Goal: Book appointment/travel/reservation

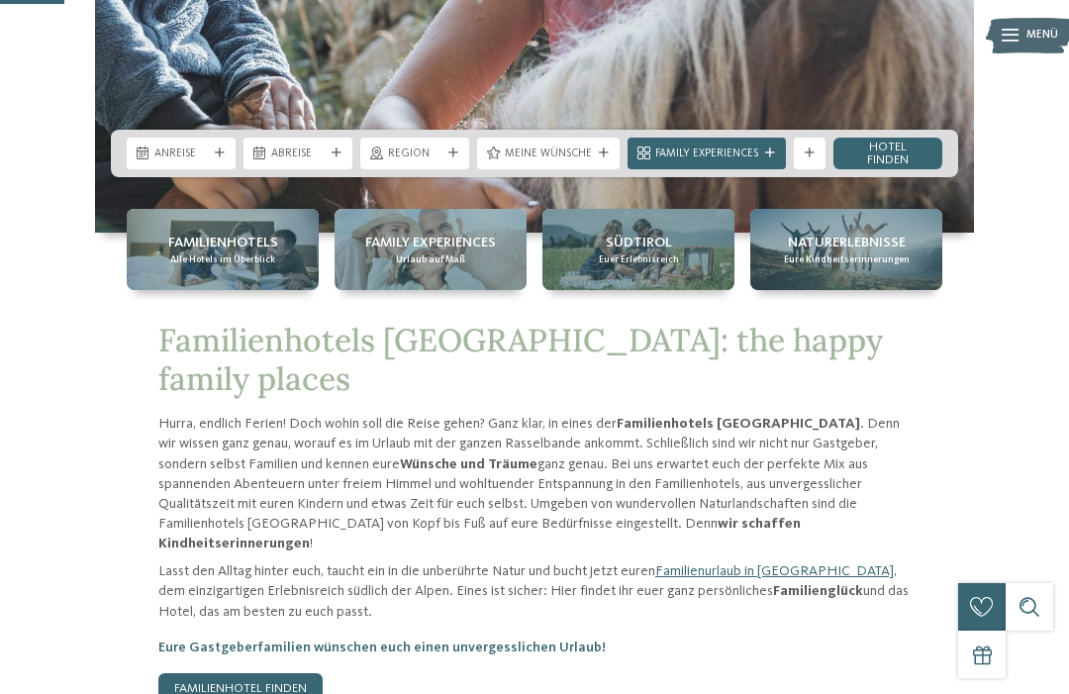
scroll to position [422, 0]
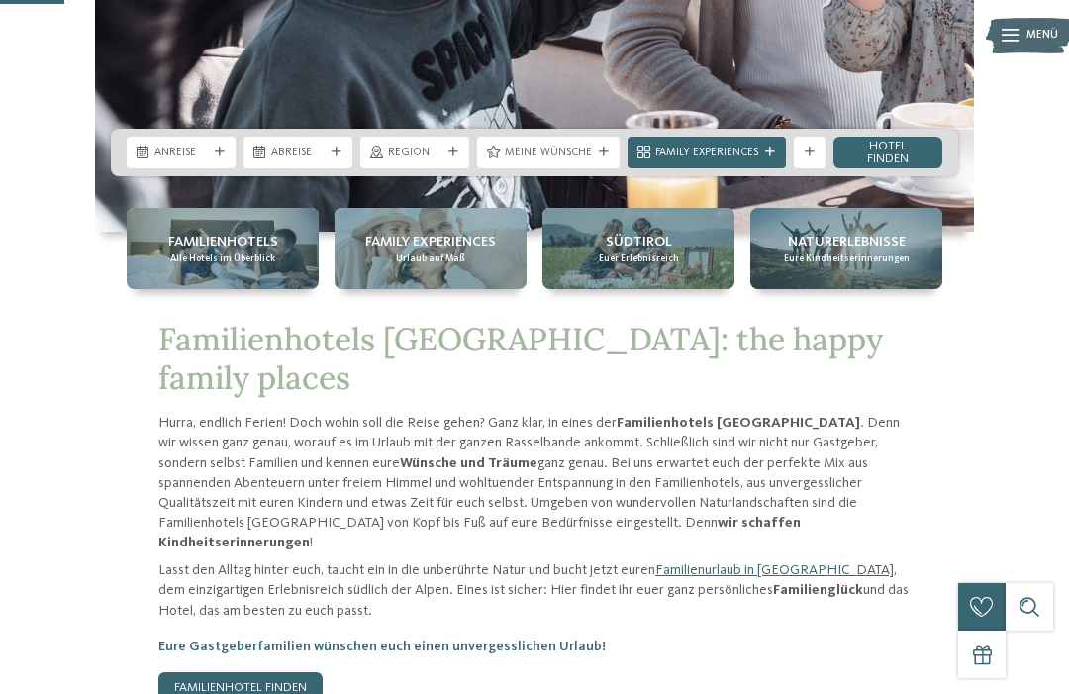
click at [254, 265] on span "Alle Hotels im Überblick" at bounding box center [222, 258] width 105 height 13
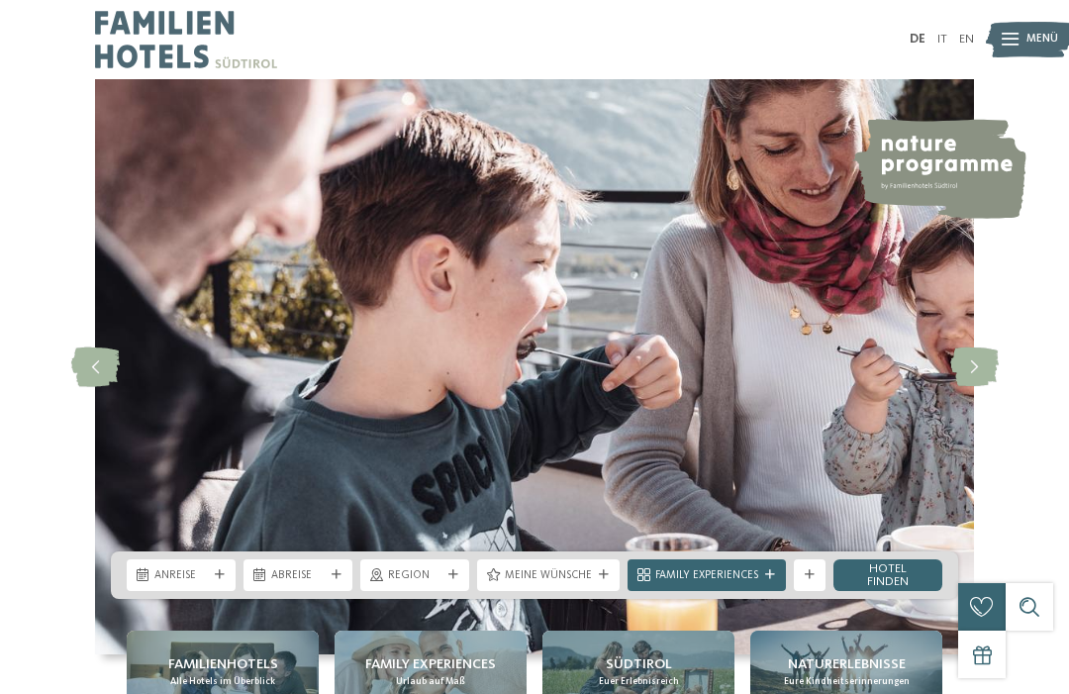
click at [1051, 468] on div "slide 2 of 5" at bounding box center [534, 366] width 1069 height 575
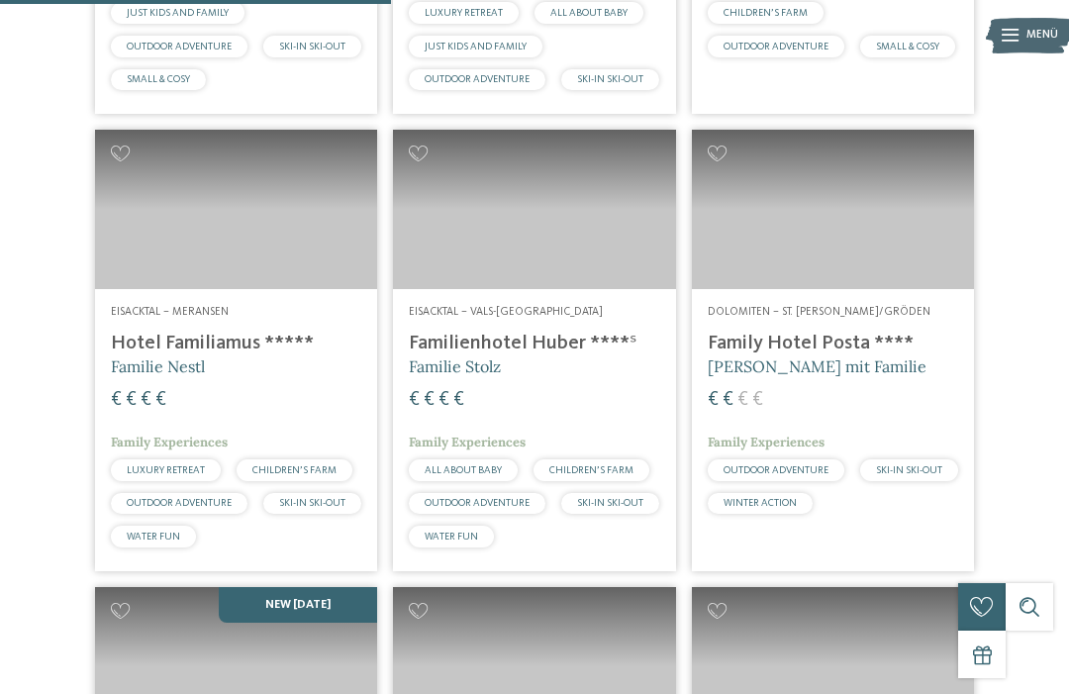
scroll to position [1831, 0]
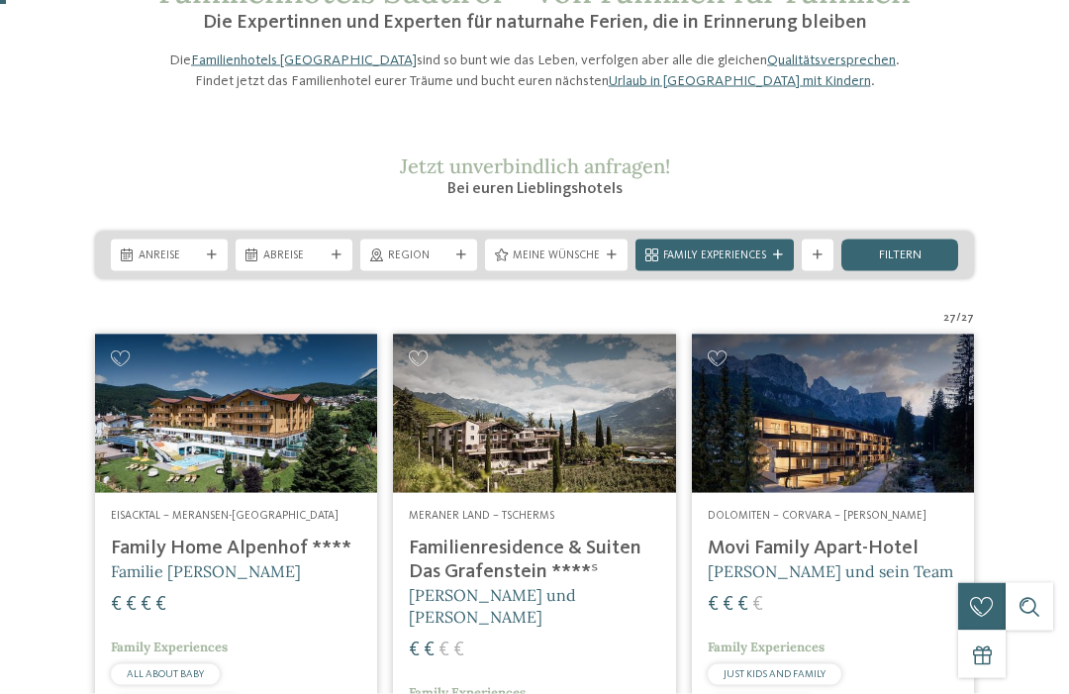
scroll to position [0, 0]
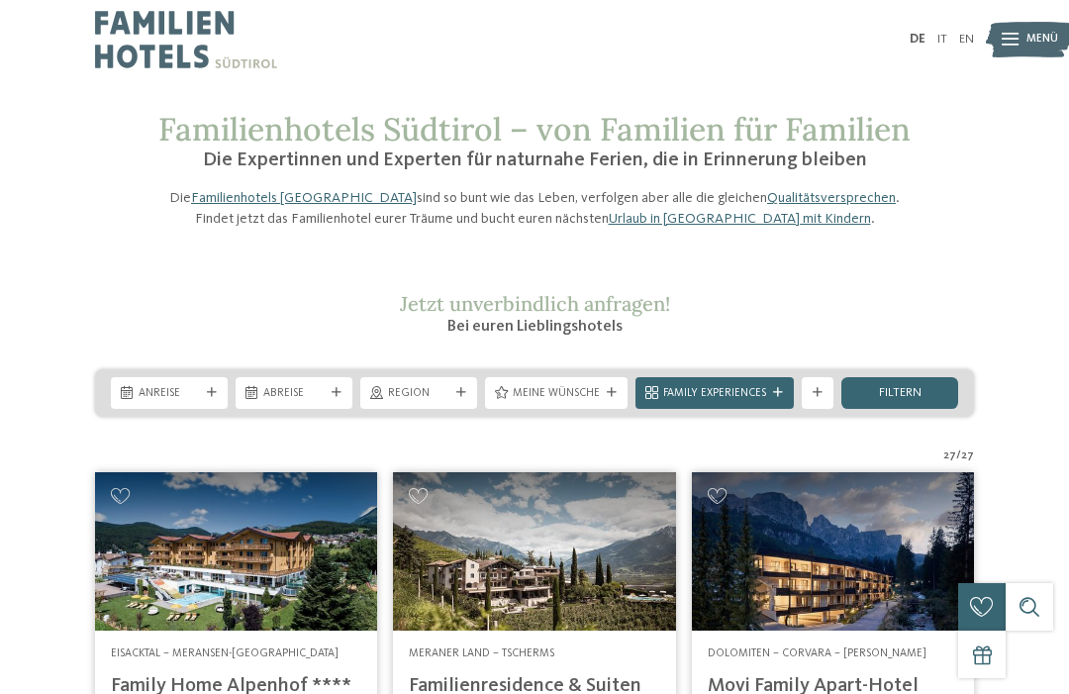
click at [1022, 29] on img at bounding box center [1028, 40] width 87 height 44
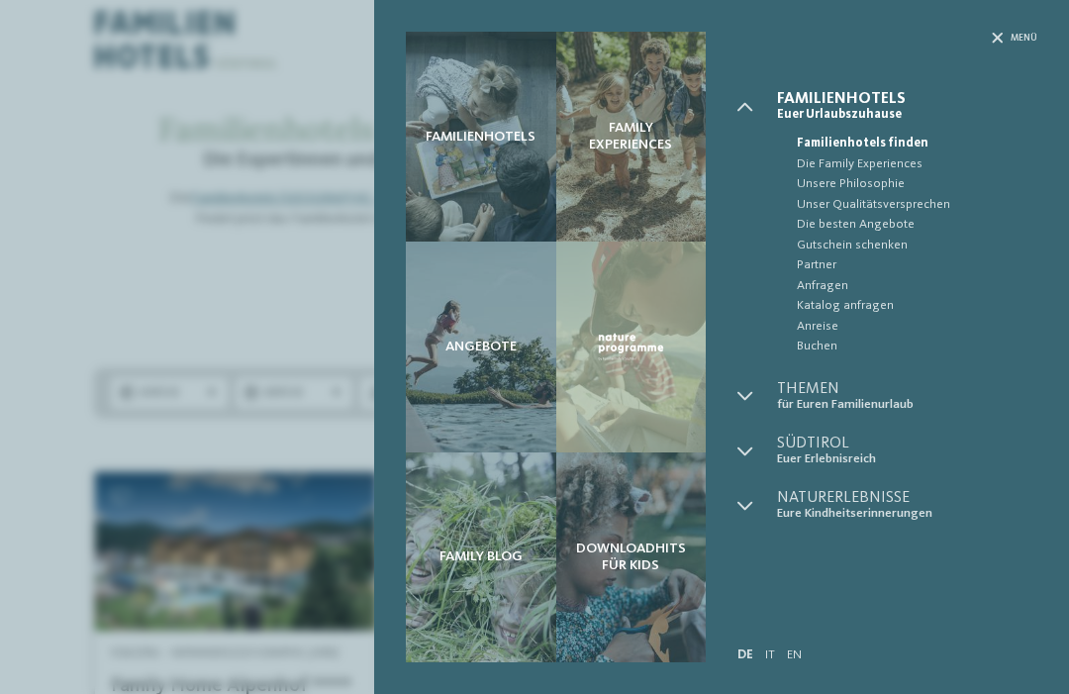
click at [983, 39] on div "Menü" at bounding box center [887, 61] width 300 height 59
click at [1002, 37] on div "Menü" at bounding box center [1014, 38] width 46 height 13
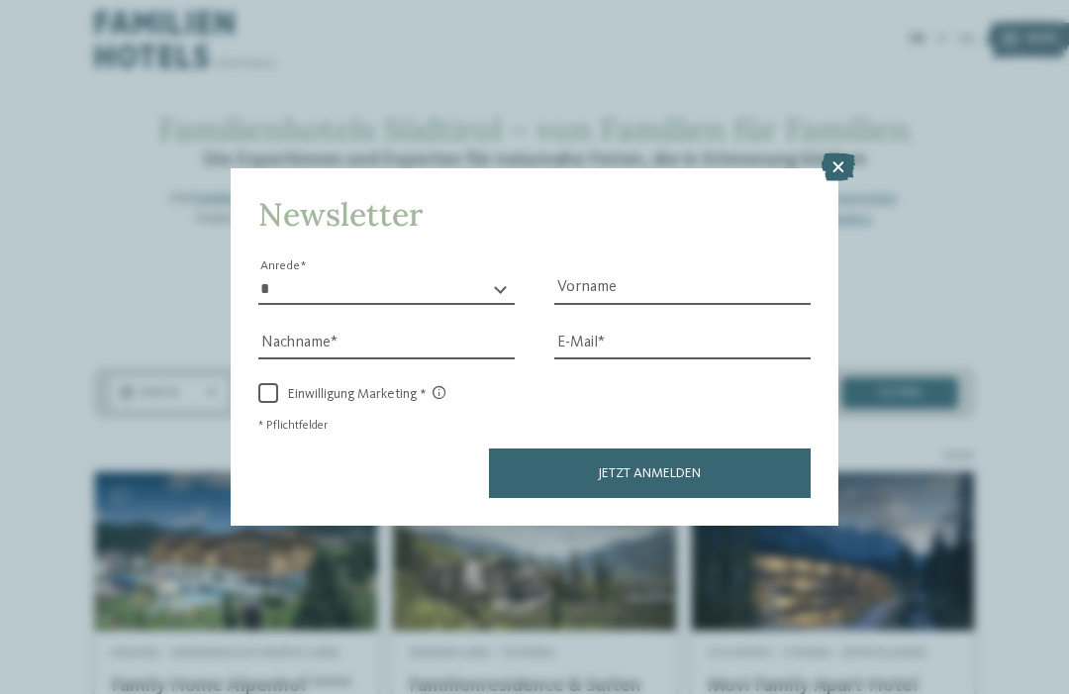
click at [830, 153] on icon at bounding box center [838, 167] width 34 height 28
